Goal: Entertainment & Leisure: Consume media (video, audio)

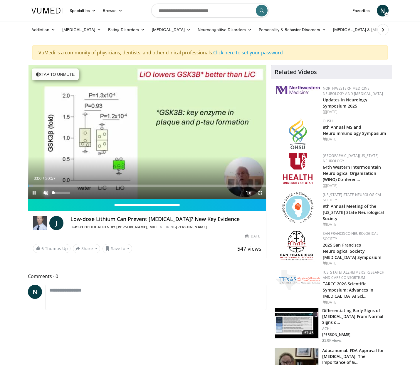
click at [48, 192] on span "Video Player" at bounding box center [46, 193] width 12 height 12
click at [61, 193] on div "46%" at bounding box center [61, 193] width 17 height 2
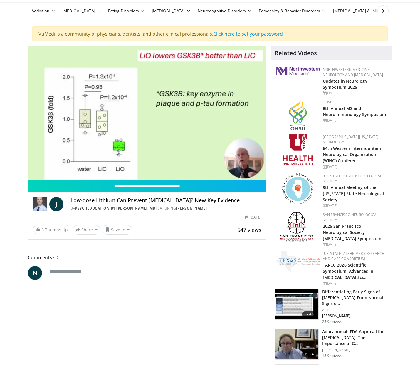
scroll to position [6, 0]
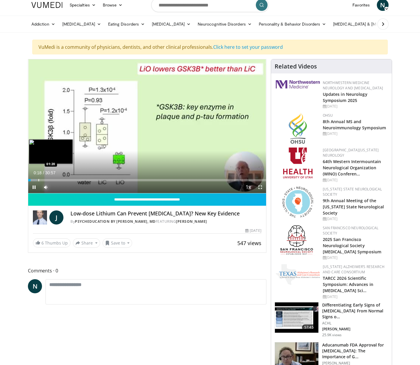
click at [38, 180] on div "Progress Bar" at bounding box center [38, 180] width 1 height 2
click at [48, 180] on div "Progress Bar" at bounding box center [48, 180] width 1 height 2
click at [63, 179] on div "Progress Bar" at bounding box center [63, 180] width 1 height 2
click at [71, 179] on div "Progress Bar" at bounding box center [71, 180] width 1 height 2
click at [64, 179] on div "Progress Bar" at bounding box center [64, 180] width 1 height 2
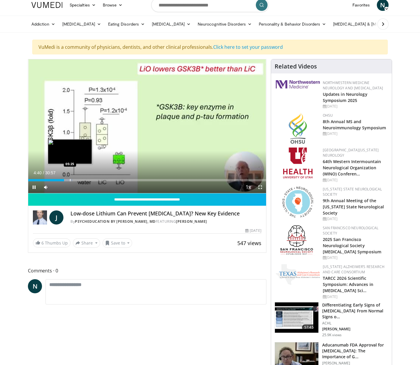
click at [70, 179] on video-js "**********" at bounding box center [147, 126] width 238 height 134
click at [77, 179] on div "Progress Bar" at bounding box center [77, 180] width 1 height 2
click at [90, 180] on div "Progress Bar" at bounding box center [90, 180] width 1 height 2
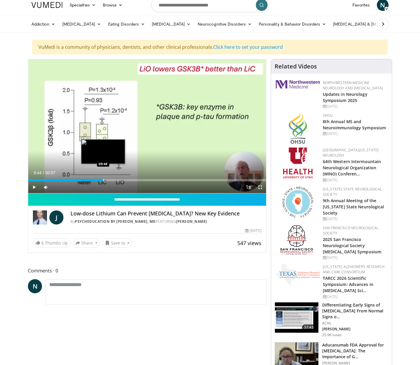
click at [103, 181] on div "Progress Bar" at bounding box center [103, 180] width 1 height 2
click at [120, 180] on div "Progress Bar" at bounding box center [120, 180] width 1 height 2
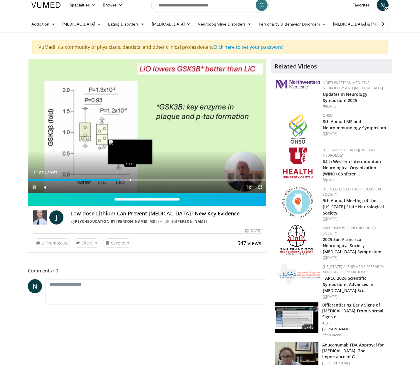
click at [130, 180] on div "Progress Bar" at bounding box center [130, 180] width 1 height 2
click at [145, 179] on div "Progress Bar" at bounding box center [145, 180] width 1 height 2
click at [135, 179] on div "Progress Bar" at bounding box center [135, 180] width 1 height 2
click at [140, 181] on div "Progress Bar" at bounding box center [140, 180] width 1 height 2
click at [145, 181] on div "Progress Bar" at bounding box center [145, 180] width 1 height 2
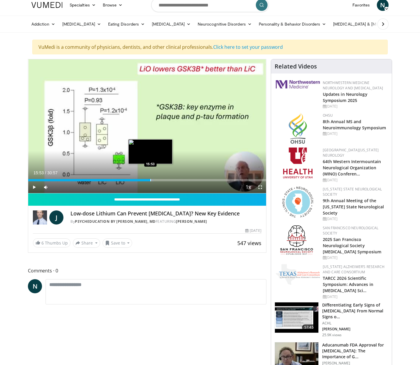
click at [150, 180] on div "Progress Bar" at bounding box center [150, 180] width 1 height 2
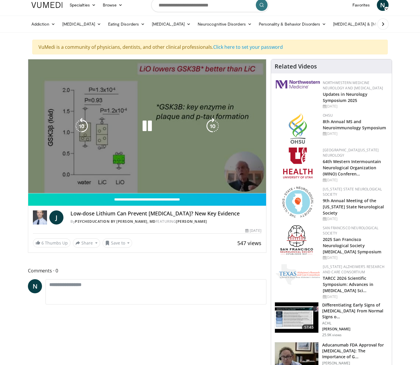
click at [159, 180] on video-js "**********" at bounding box center [147, 126] width 238 height 134
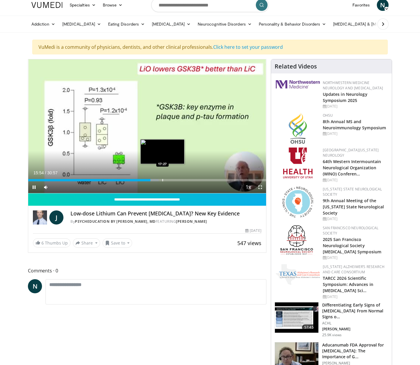
click at [163, 180] on div "Progress Bar" at bounding box center [163, 180] width 1 height 2
click at [174, 180] on div "Progress Bar" at bounding box center [174, 180] width 1 height 2
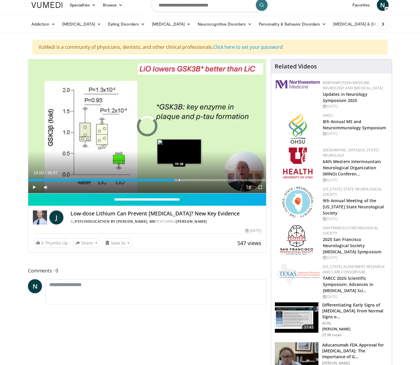
click at [179, 181] on div "Progress Bar" at bounding box center [179, 180] width 1 height 2
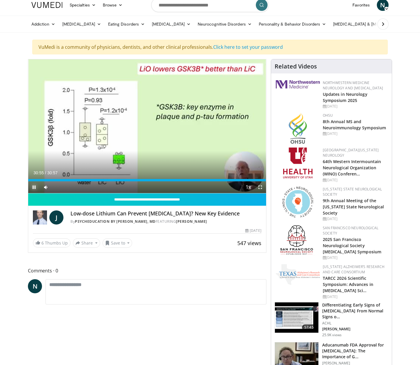
click at [35, 186] on span "Video Player" at bounding box center [34, 187] width 12 height 12
